Goal: Use online tool/utility: Use online tool/utility

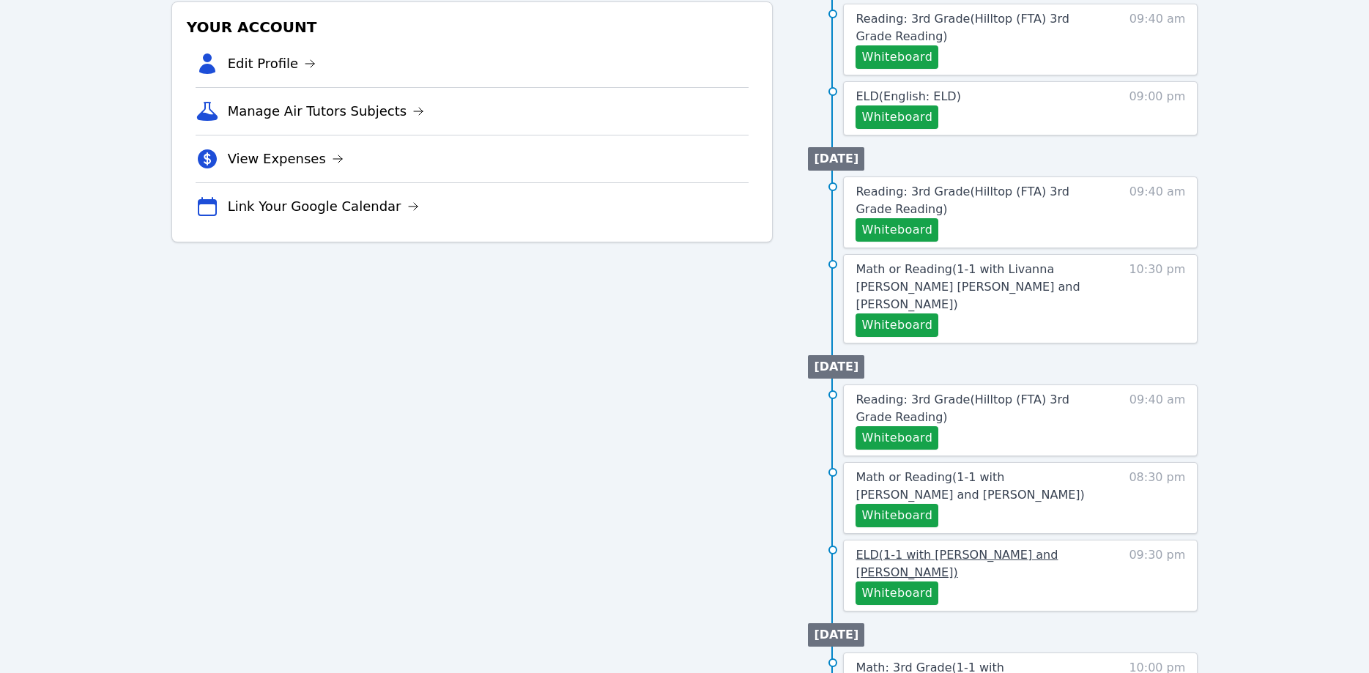
scroll to position [448, 0]
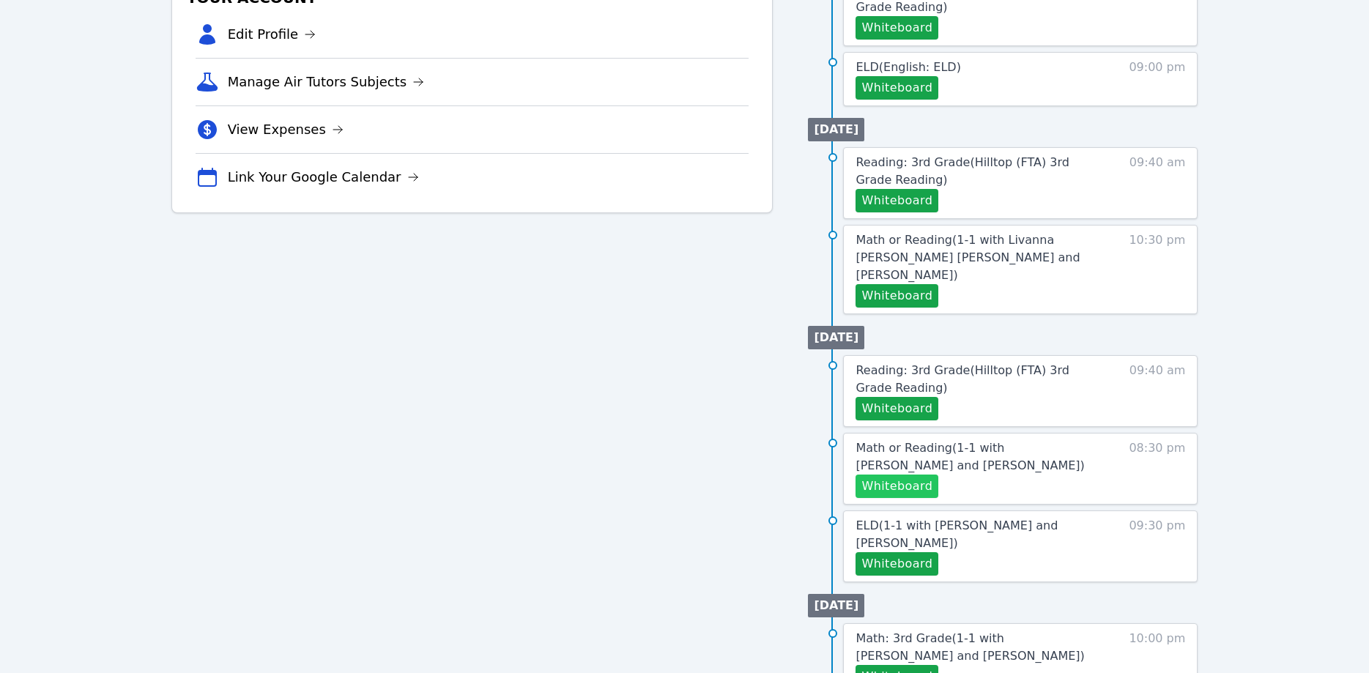
click at [922, 474] on button "Whiteboard" at bounding box center [896, 485] width 83 height 23
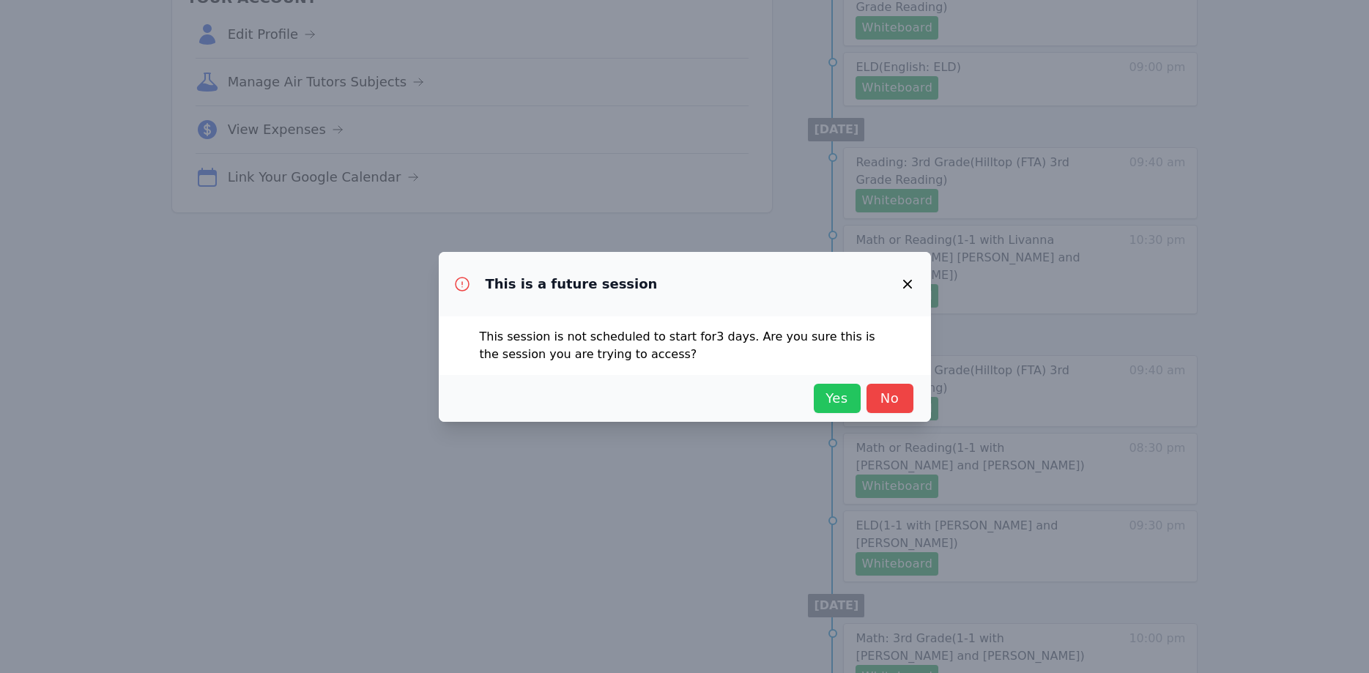
click at [849, 404] on span "Yes" at bounding box center [837, 398] width 32 height 21
